Goal: Navigation & Orientation: Find specific page/section

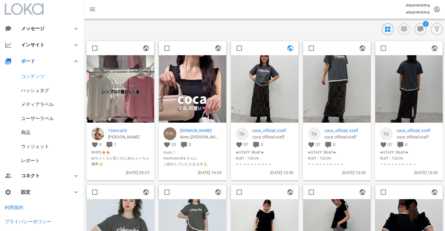
click at [35, 87] on div "ハッシュタグ" at bounding box center [42, 91] width 84 height 14
click at [33, 90] on div "ハッシュタグ" at bounding box center [35, 91] width 28 height 6
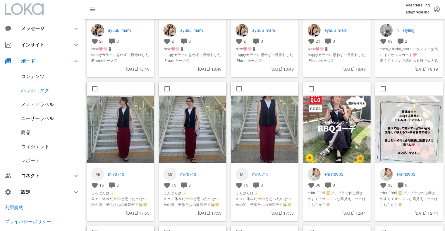
scroll to position [2436, 0]
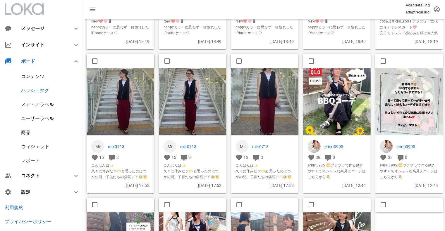
click at [122, 105] on img at bounding box center [121, 102] width 68 height 68
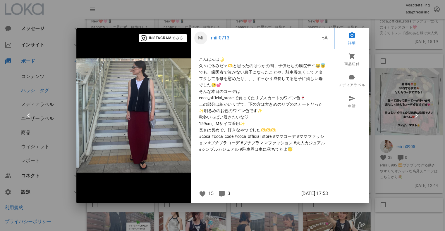
click at [402, 86] on div at bounding box center [222, 115] width 445 height 231
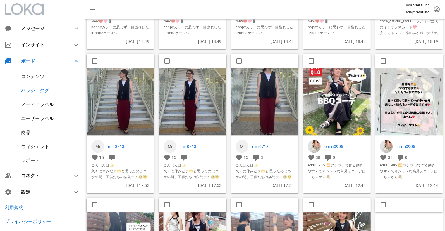
click at [357, 82] on img at bounding box center [337, 102] width 68 height 68
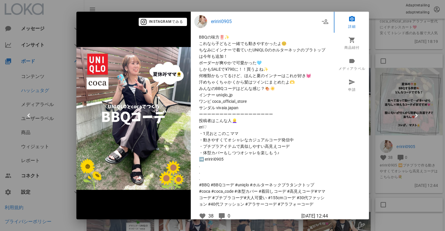
scroll to position [88, 0]
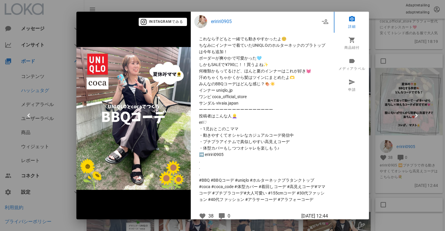
click at [393, 96] on div at bounding box center [222, 115] width 445 height 231
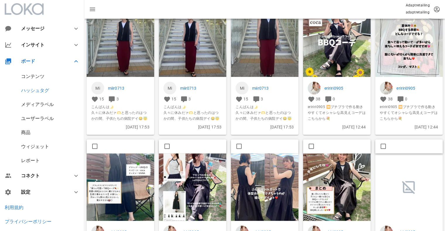
scroll to position [2524, 0]
